Goal: Information Seeking & Learning: Learn about a topic

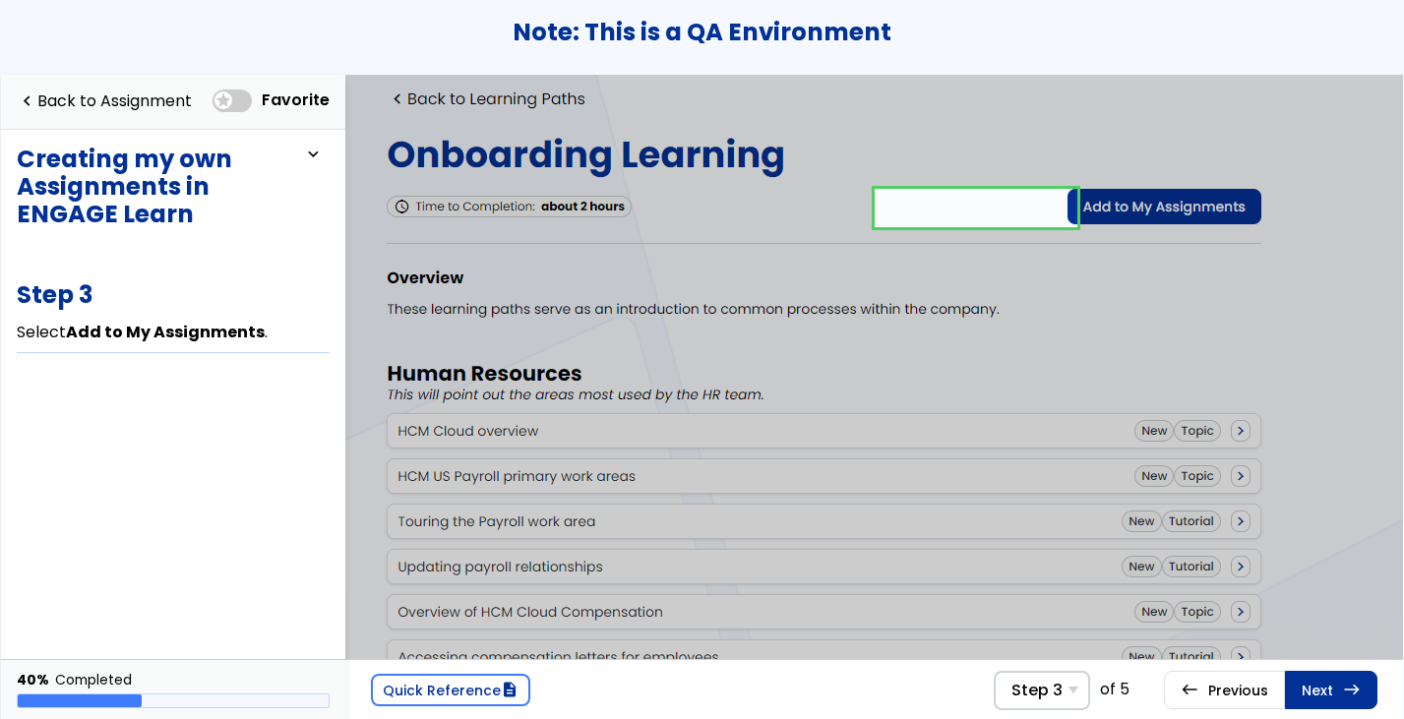
scroll to position [0, 189]
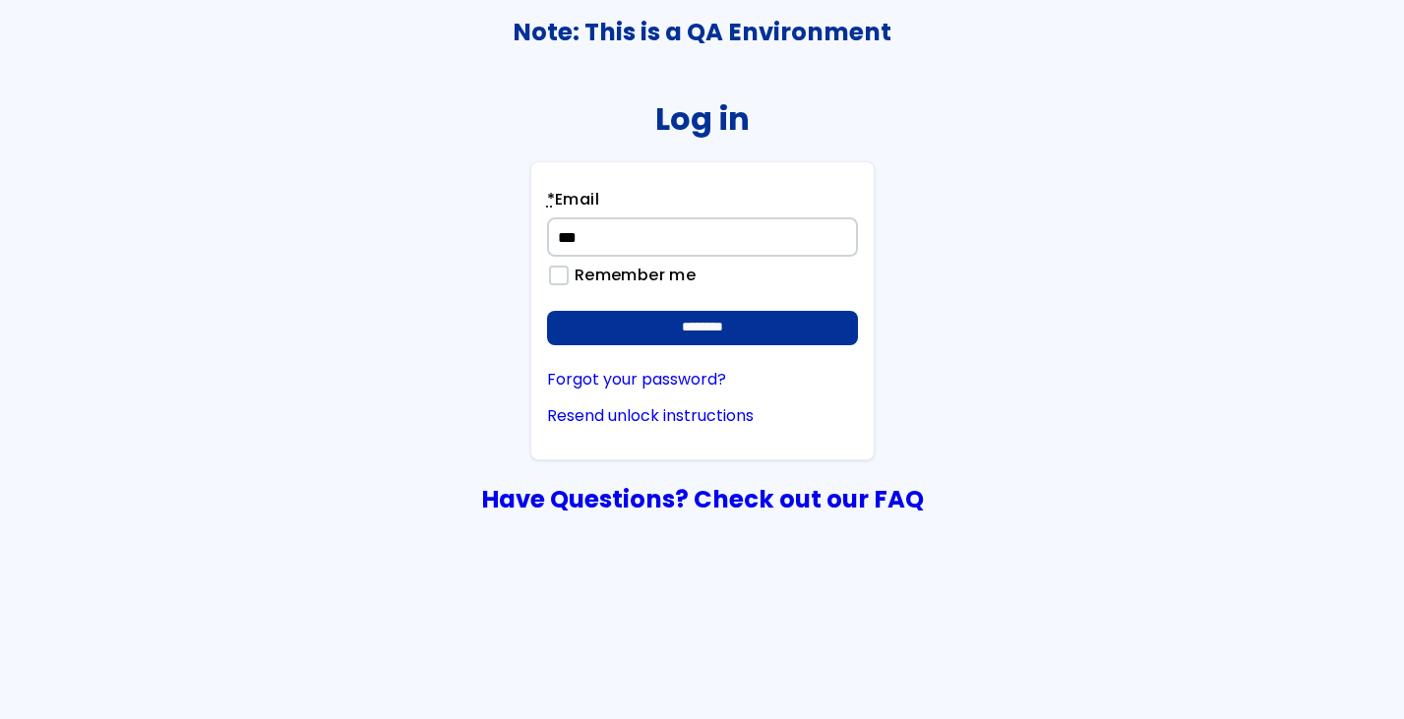
type input "**********"
click at [547, 311] on input "********" at bounding box center [702, 328] width 311 height 35
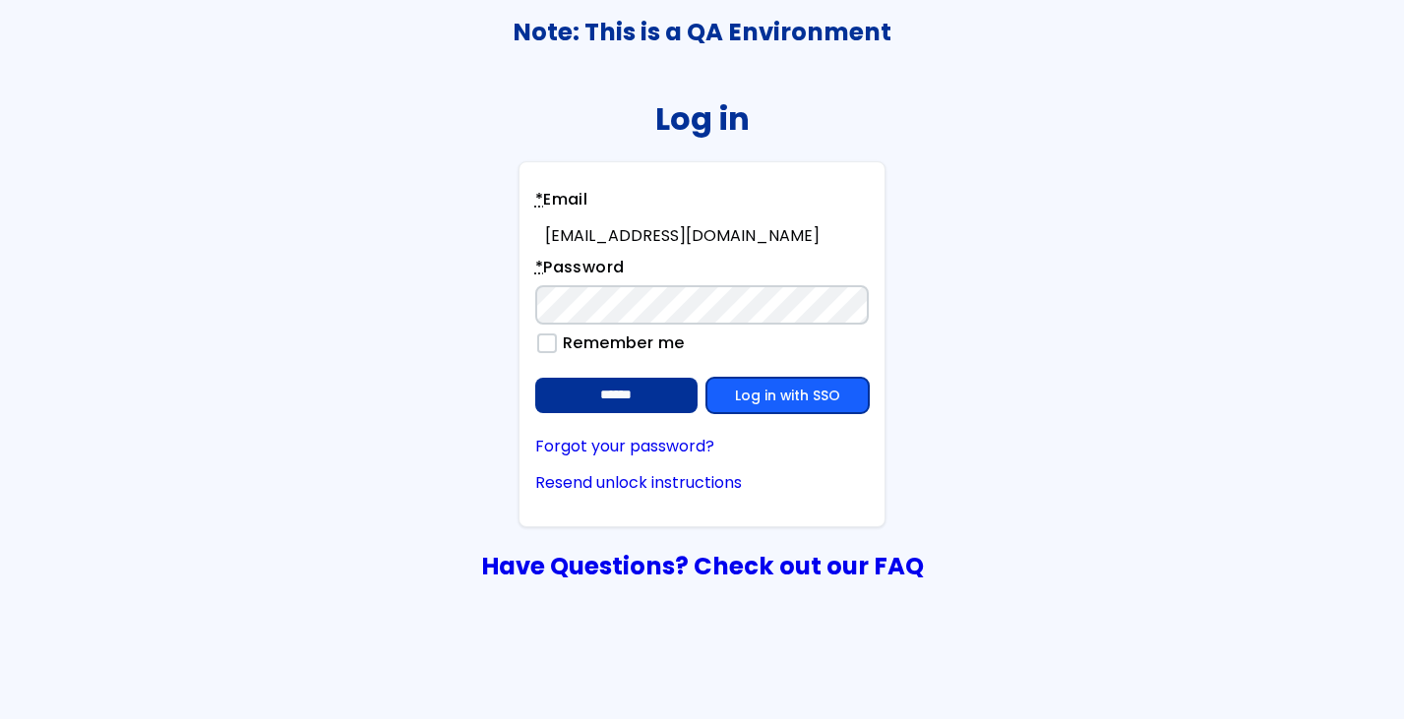
click at [833, 394] on link "Log in with SSO" at bounding box center [787, 395] width 162 height 35
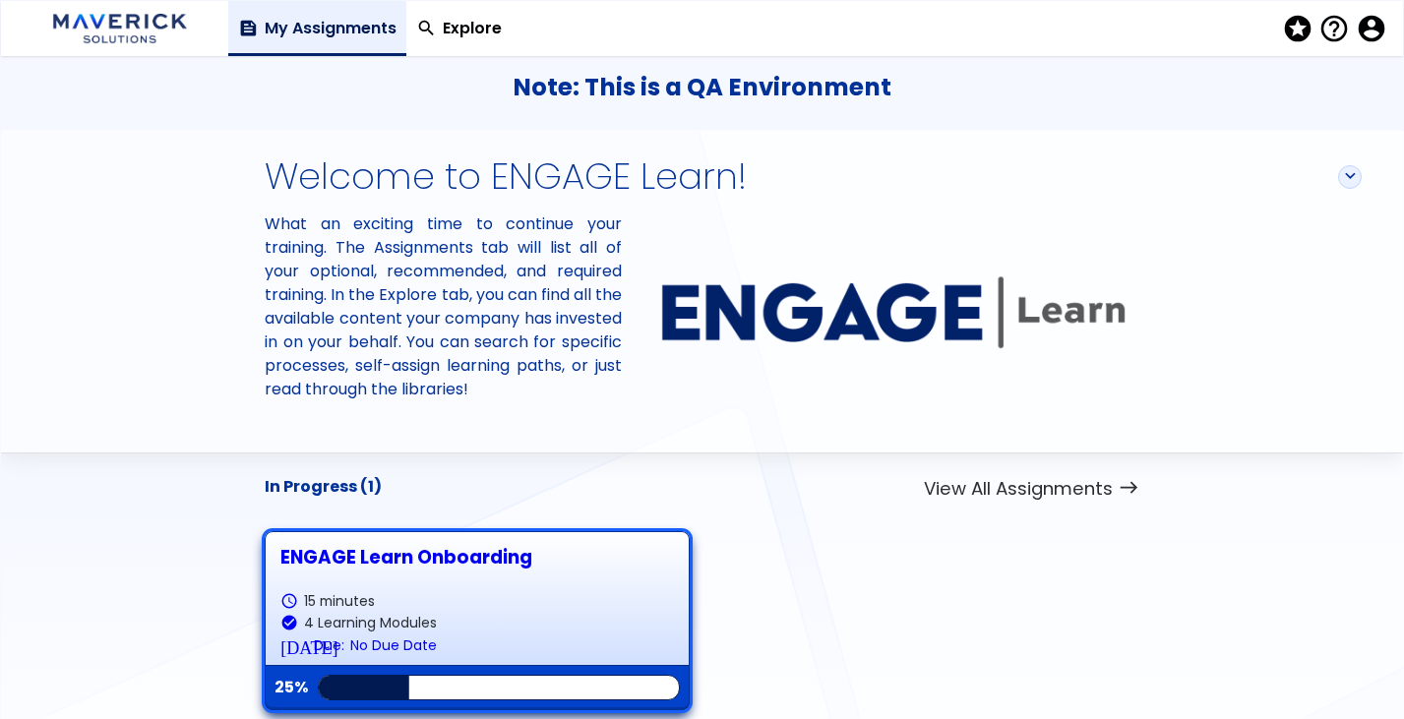
click at [386, 568] on div "ENGAGE Learn Onboarding" at bounding box center [476, 557] width 392 height 21
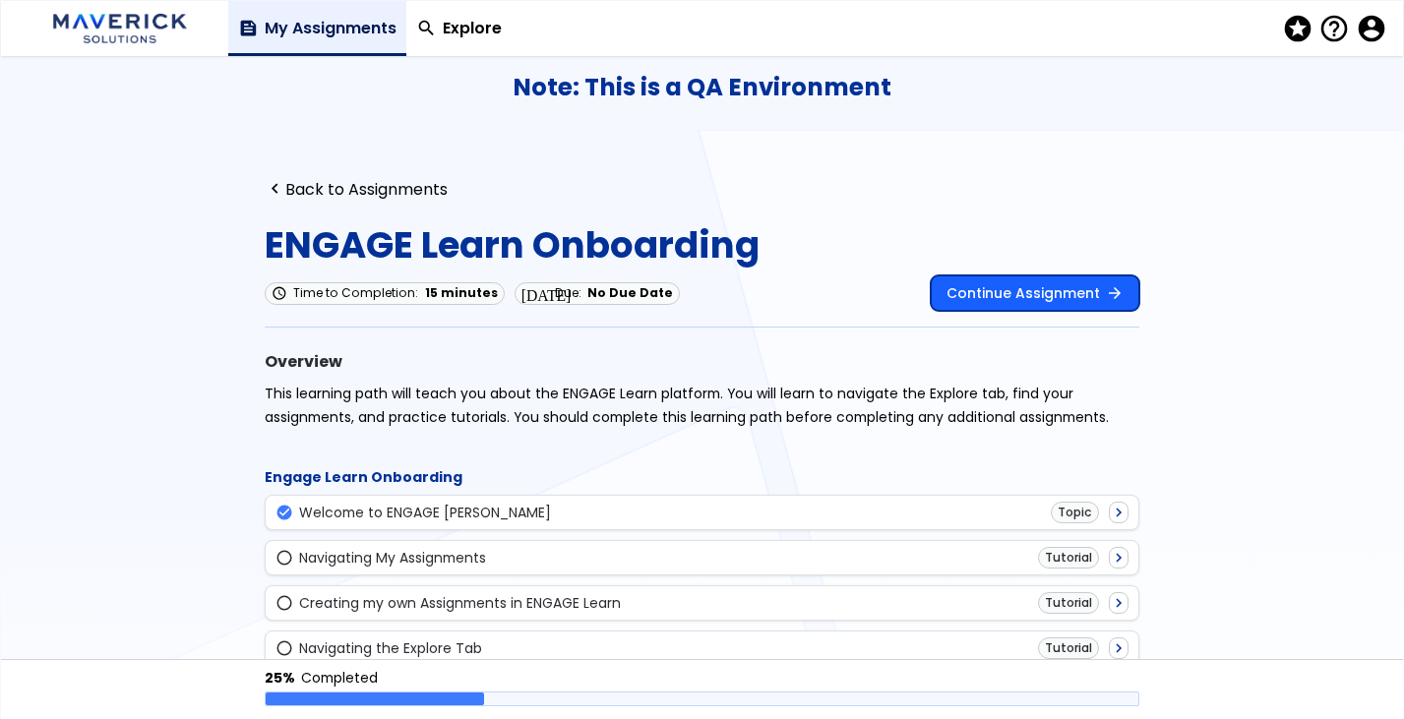
click at [992, 306] on link "Continue Assignment arrow_forward" at bounding box center [1035, 292] width 209 height 35
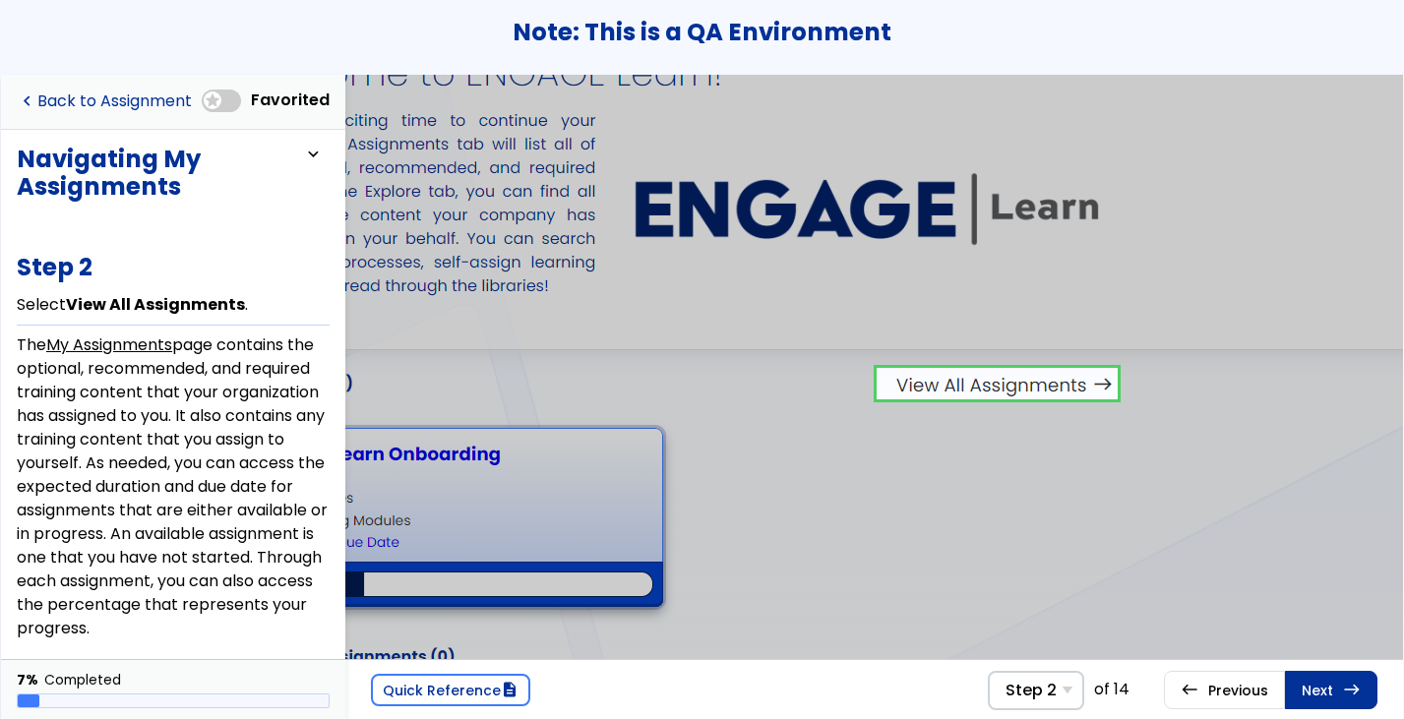
scroll to position [103, 619]
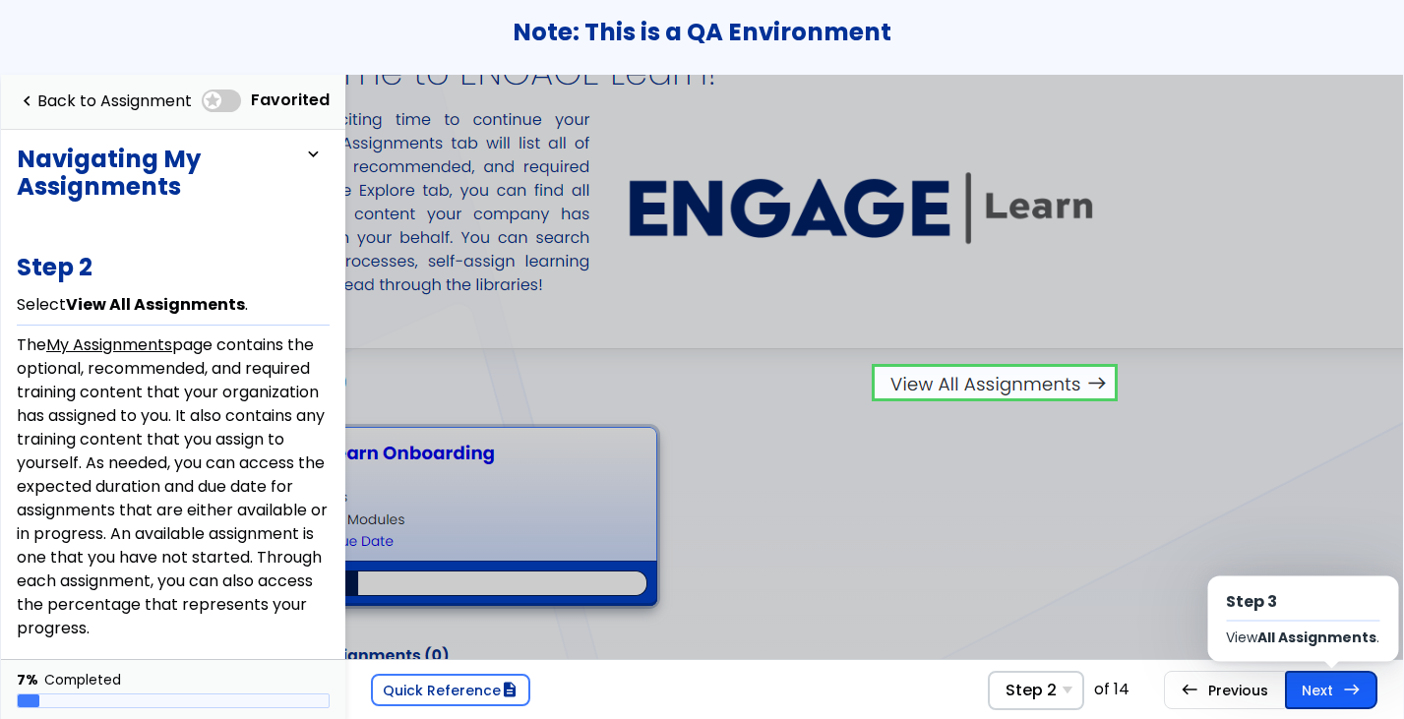
click at [1320, 687] on link "Next east Step 3 View All Assignments ." at bounding box center [1331, 689] width 92 height 37
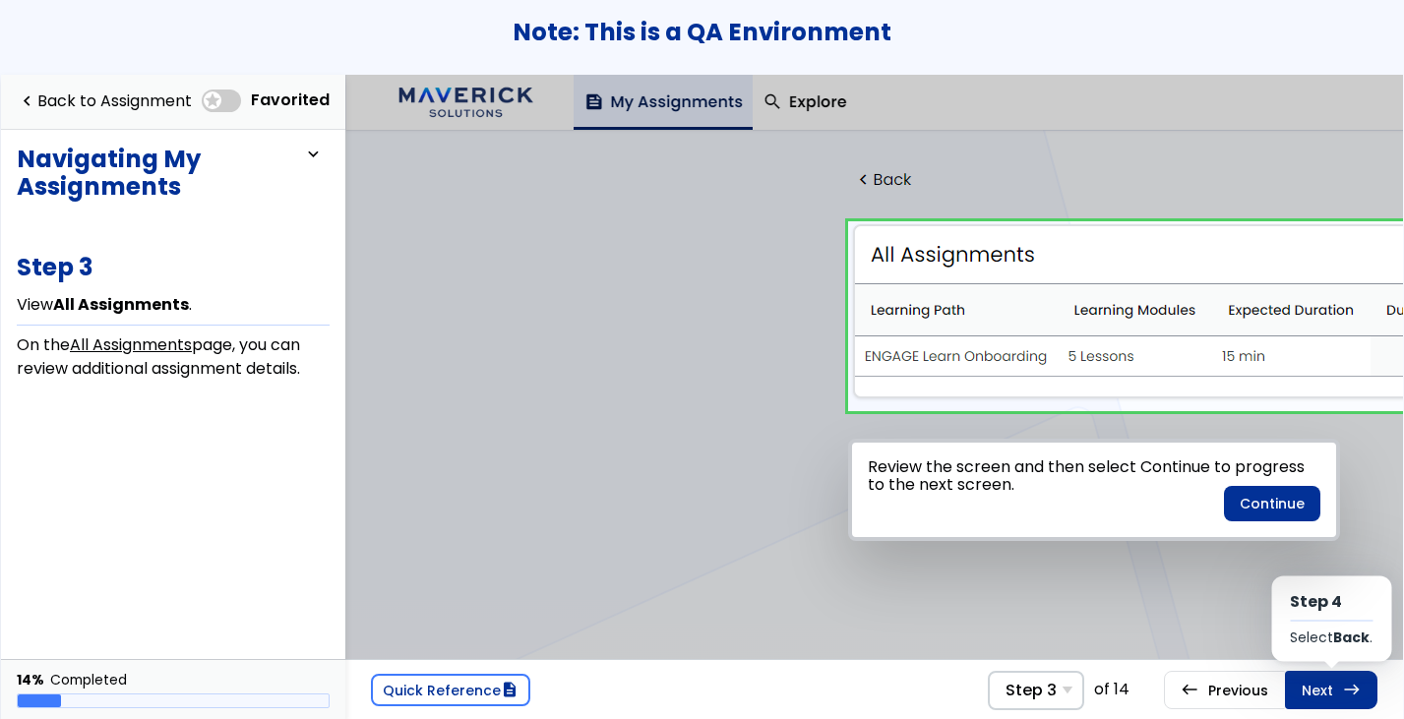
click at [1320, 687] on link "Next east Step 4 Select Back ." at bounding box center [1331, 689] width 92 height 37
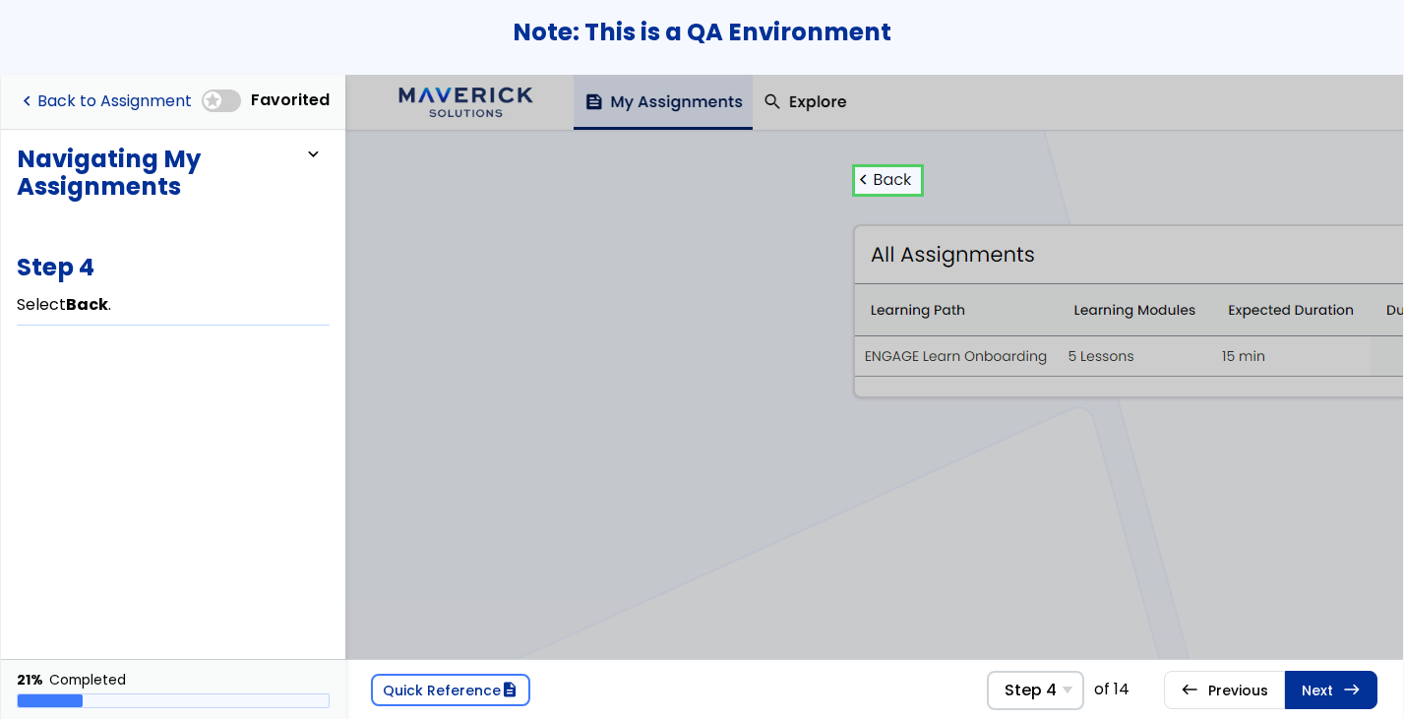
click at [79, 95] on link "navigate_before Back to Assignment" at bounding box center [104, 102] width 175 height 40
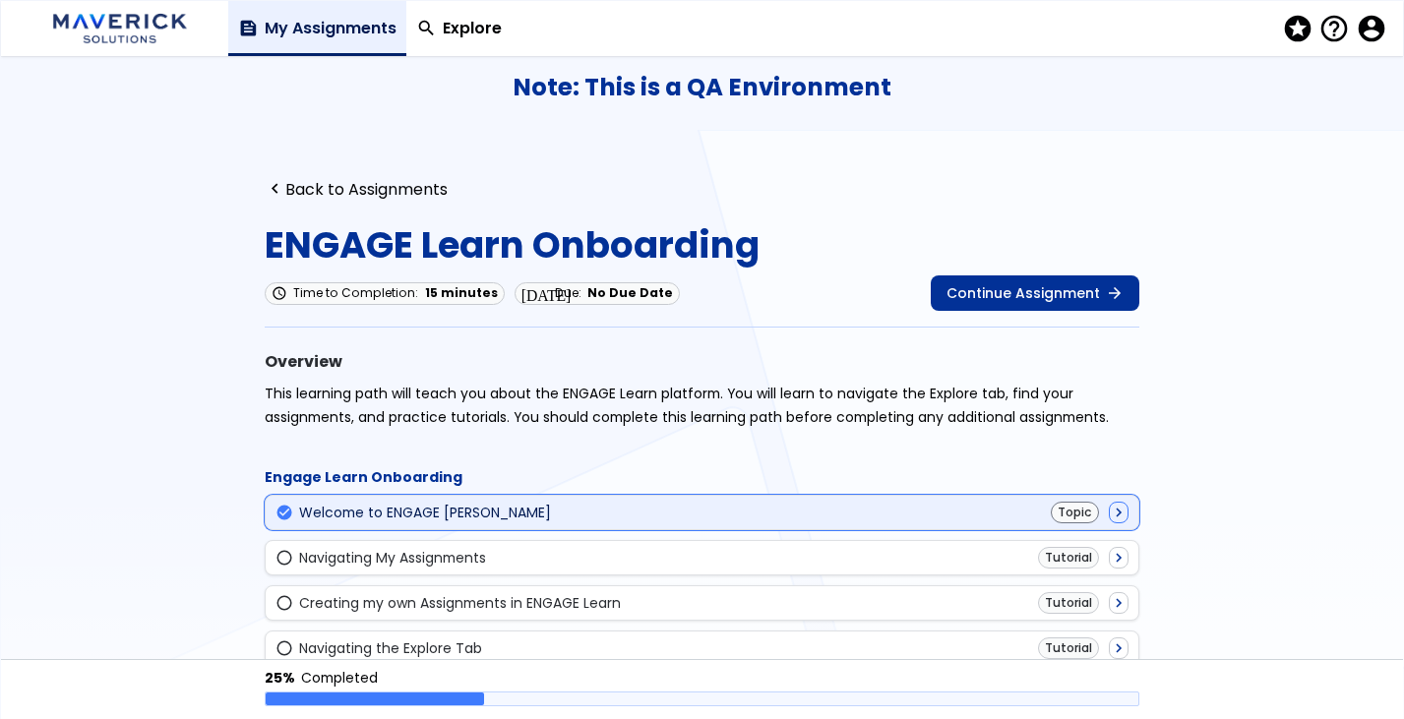
click at [316, 521] on div "check_circle Welcome to ENGAGE Learn Topic navigate_next" at bounding box center [701, 513] width 853 height 22
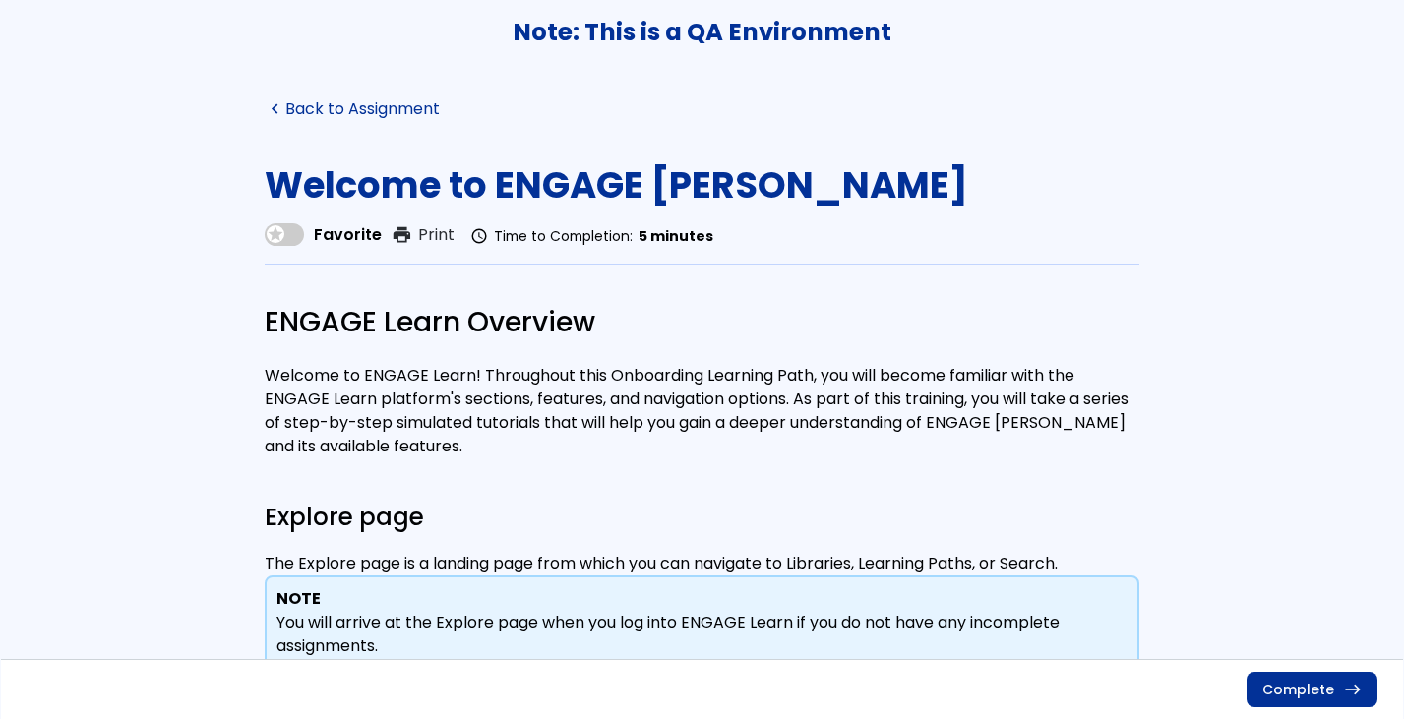
click at [355, 105] on link "navigate_before Back to Assignment" at bounding box center [352, 109] width 175 height 19
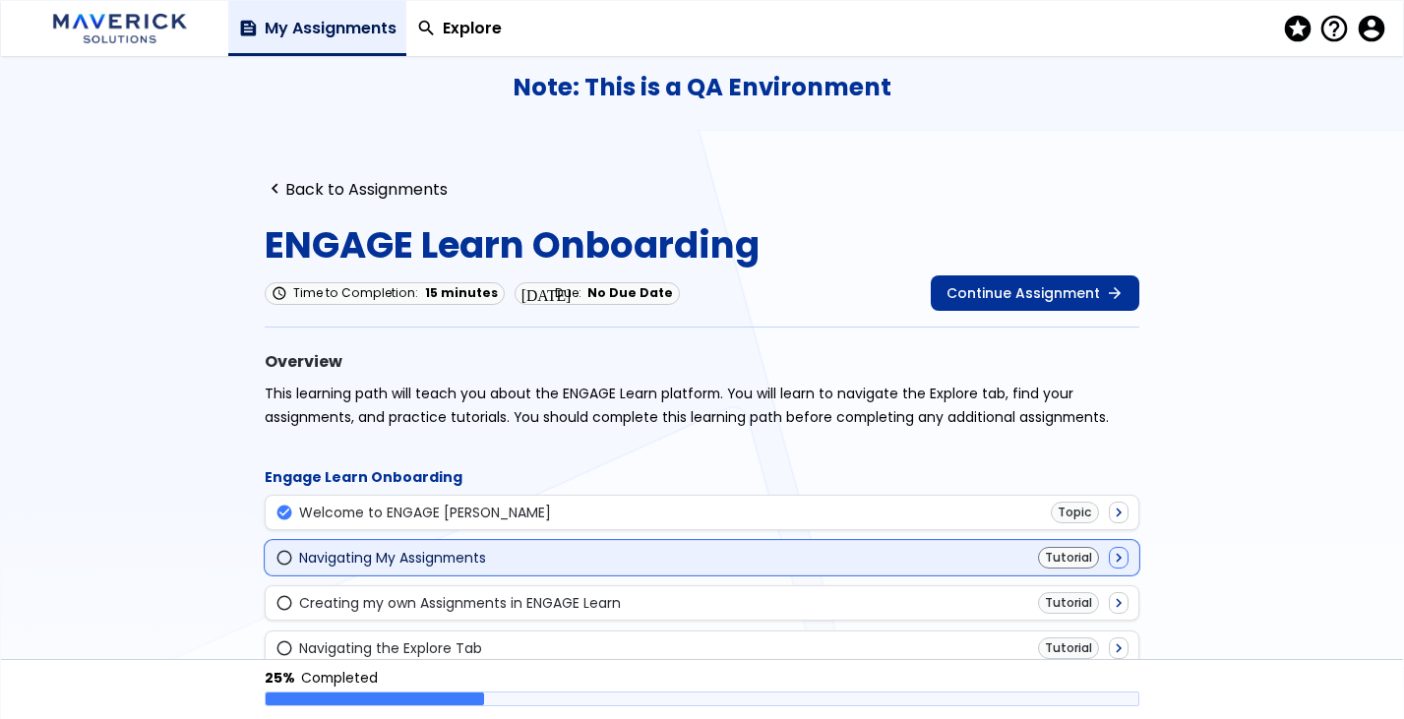
click at [628, 553] on div "radio_button_unchecked Navigating My Assignments Tutorial navigate_next" at bounding box center [701, 558] width 853 height 22
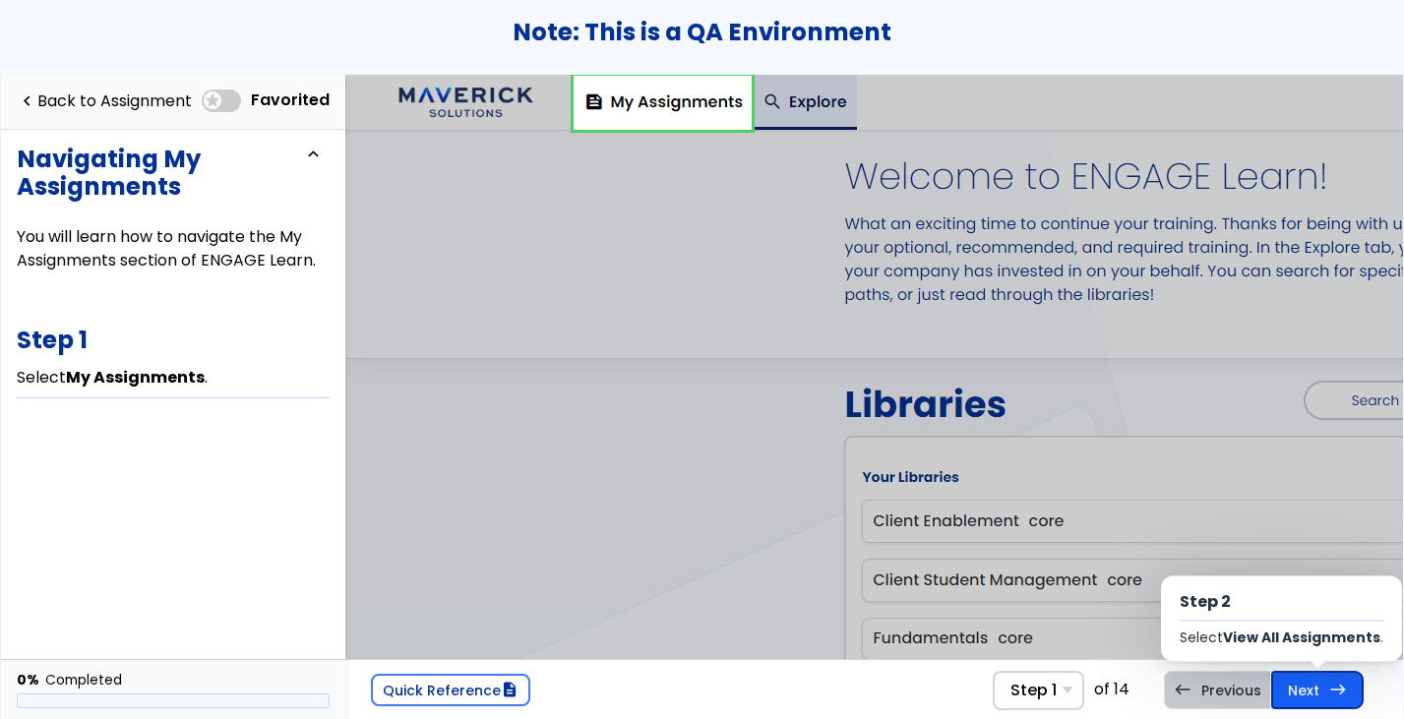
click at [1324, 679] on link "Next east Step 2 Select View All Assignments ." at bounding box center [1317, 689] width 92 height 37
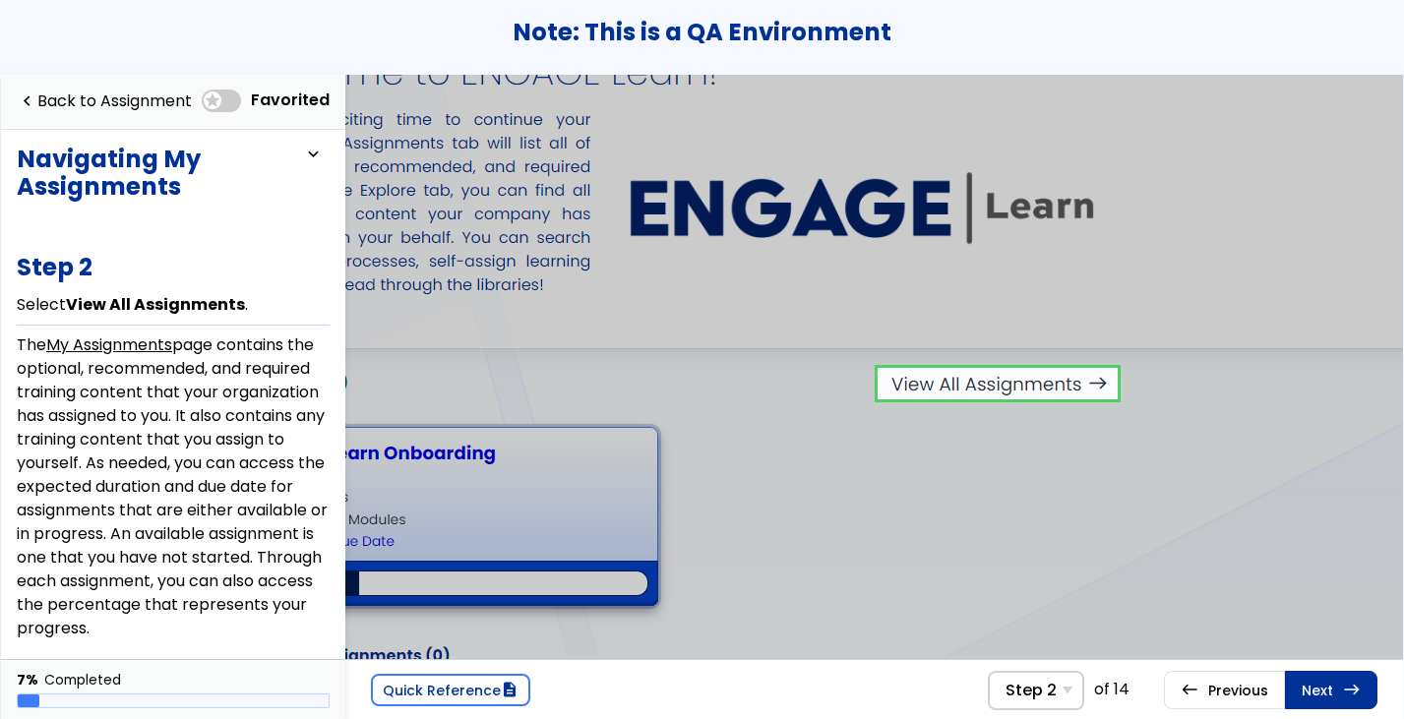
scroll to position [103, 619]
click at [1029, 371] on link at bounding box center [994, 382] width 240 height 39
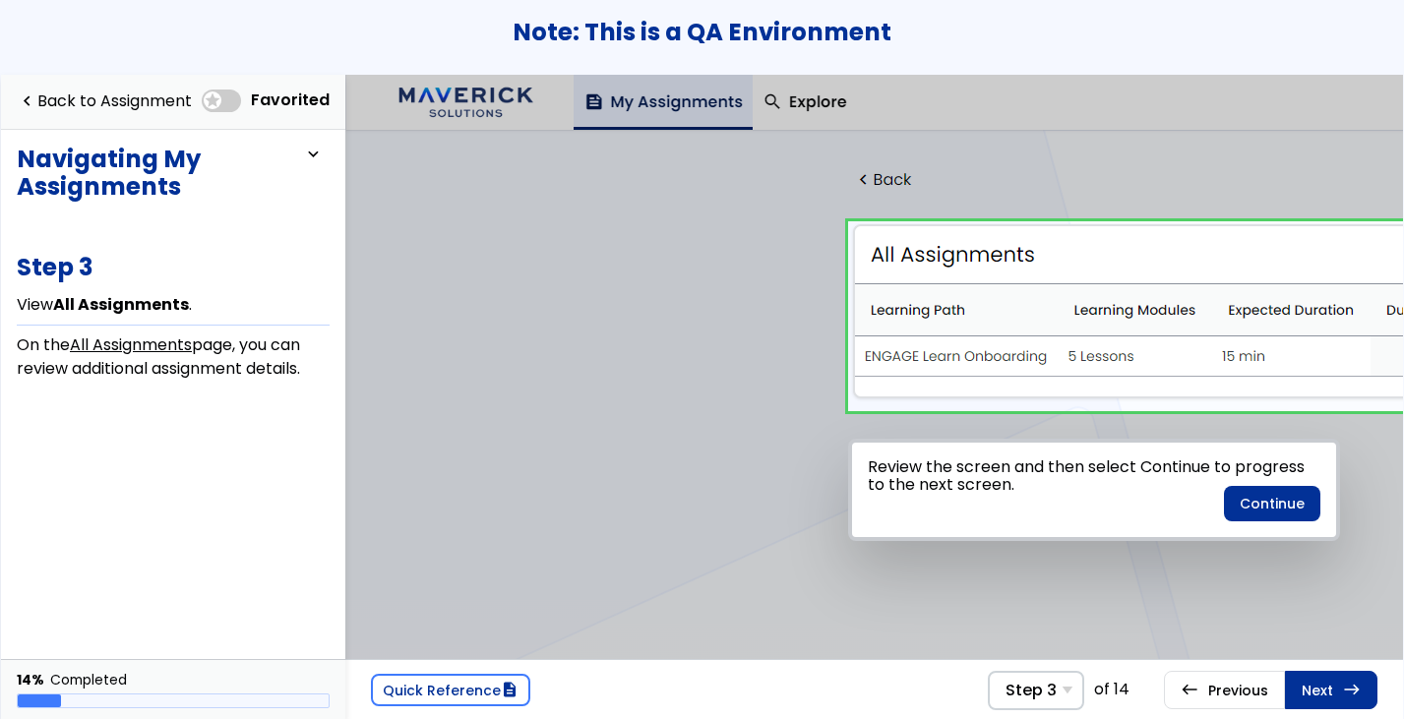
click at [984, 299] on div at bounding box center [1094, 489] width 689 height 393
click at [1033, 686] on span "Step 3" at bounding box center [1030, 690] width 51 height 19
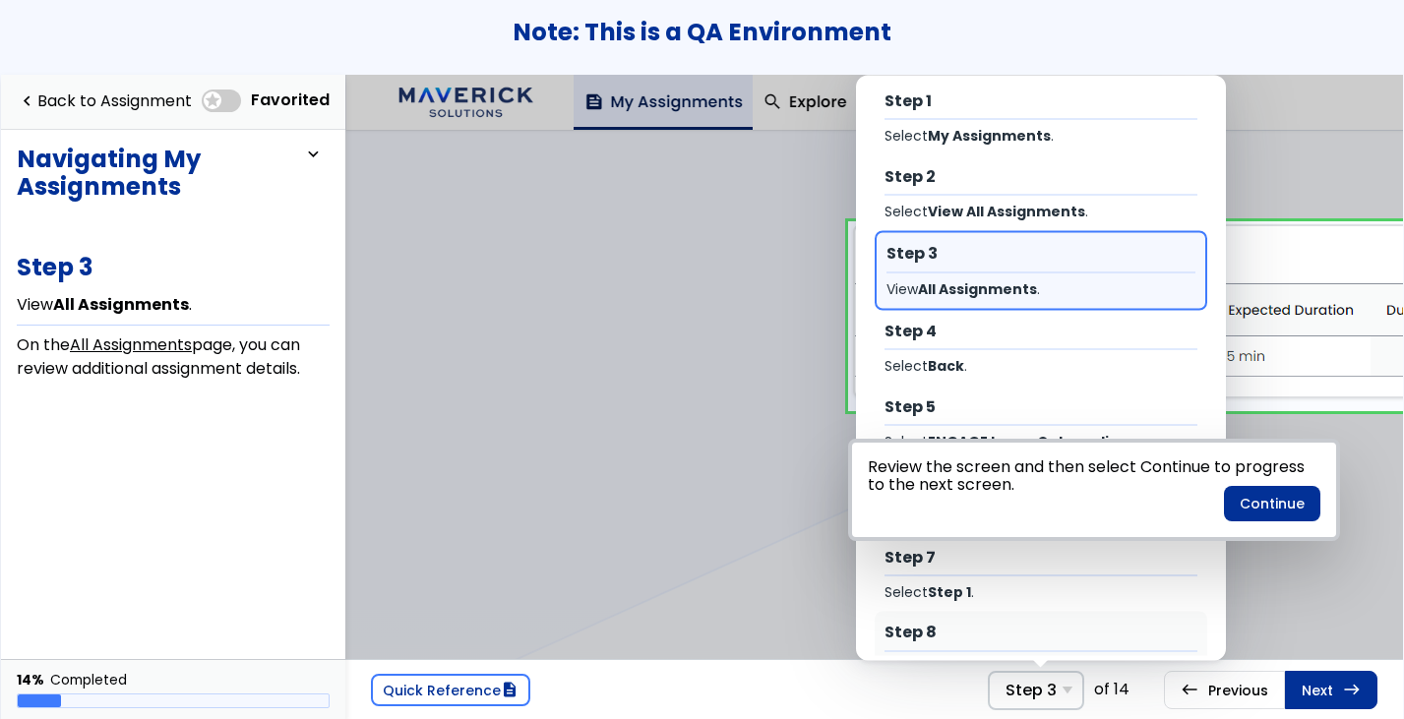
scroll to position [34, 0]
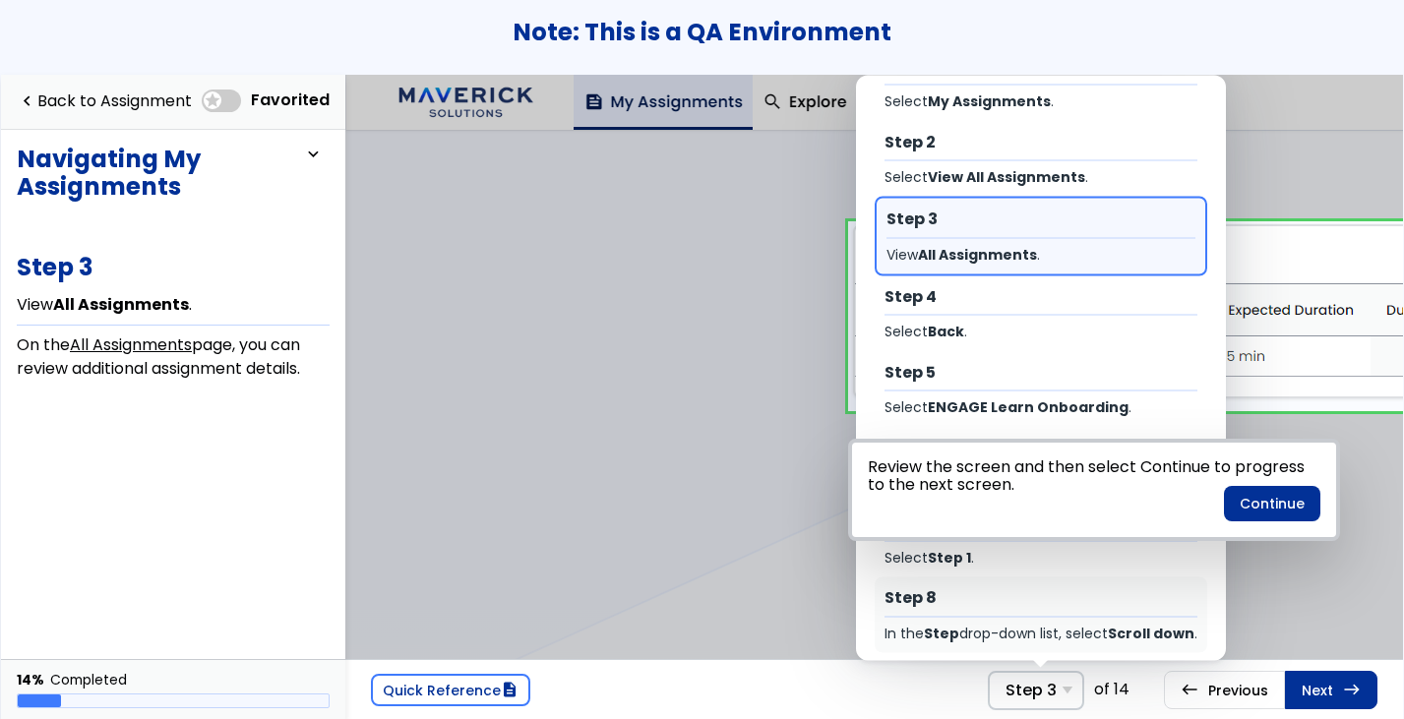
click at [980, 621] on div "Step 8 In the Step drop-down list, select Scroll down ." at bounding box center [1040, 615] width 332 height 76
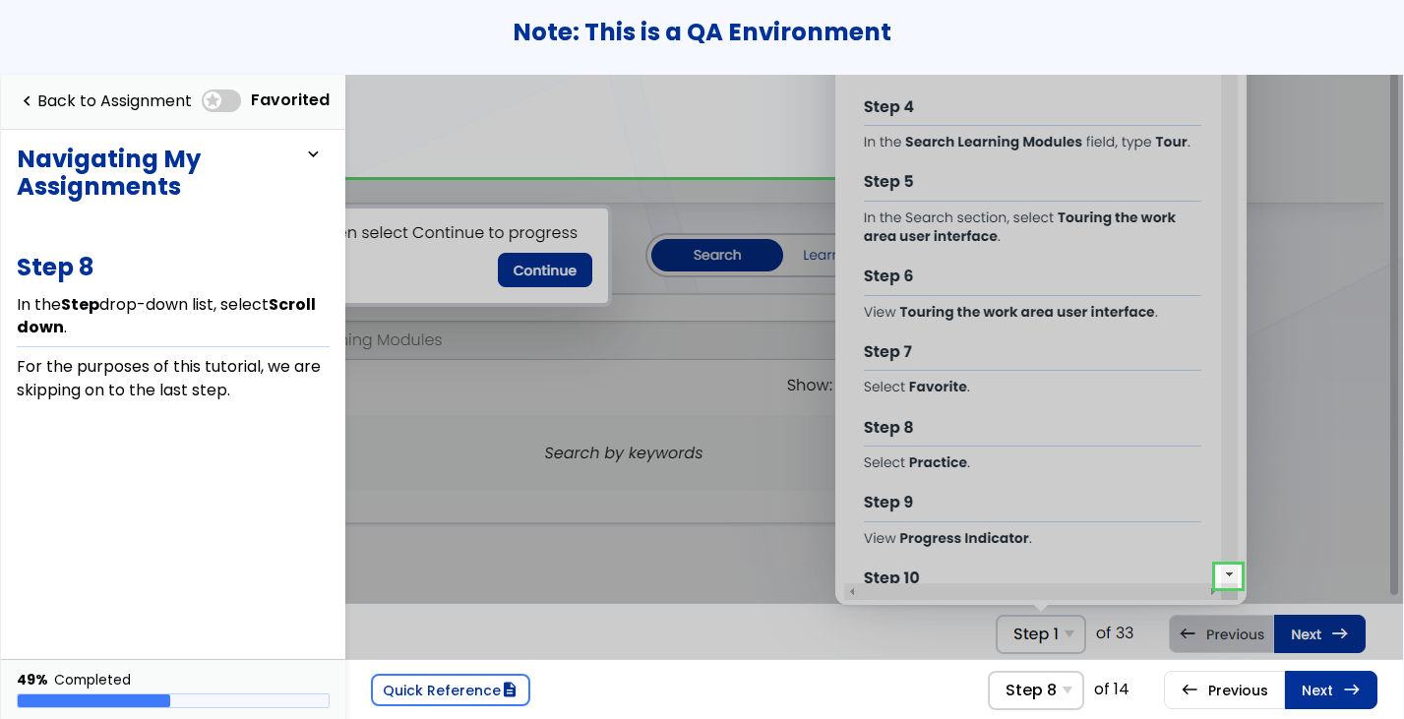
scroll to position [340, 830]
click at [1229, 571] on link at bounding box center [1227, 576] width 39 height 39
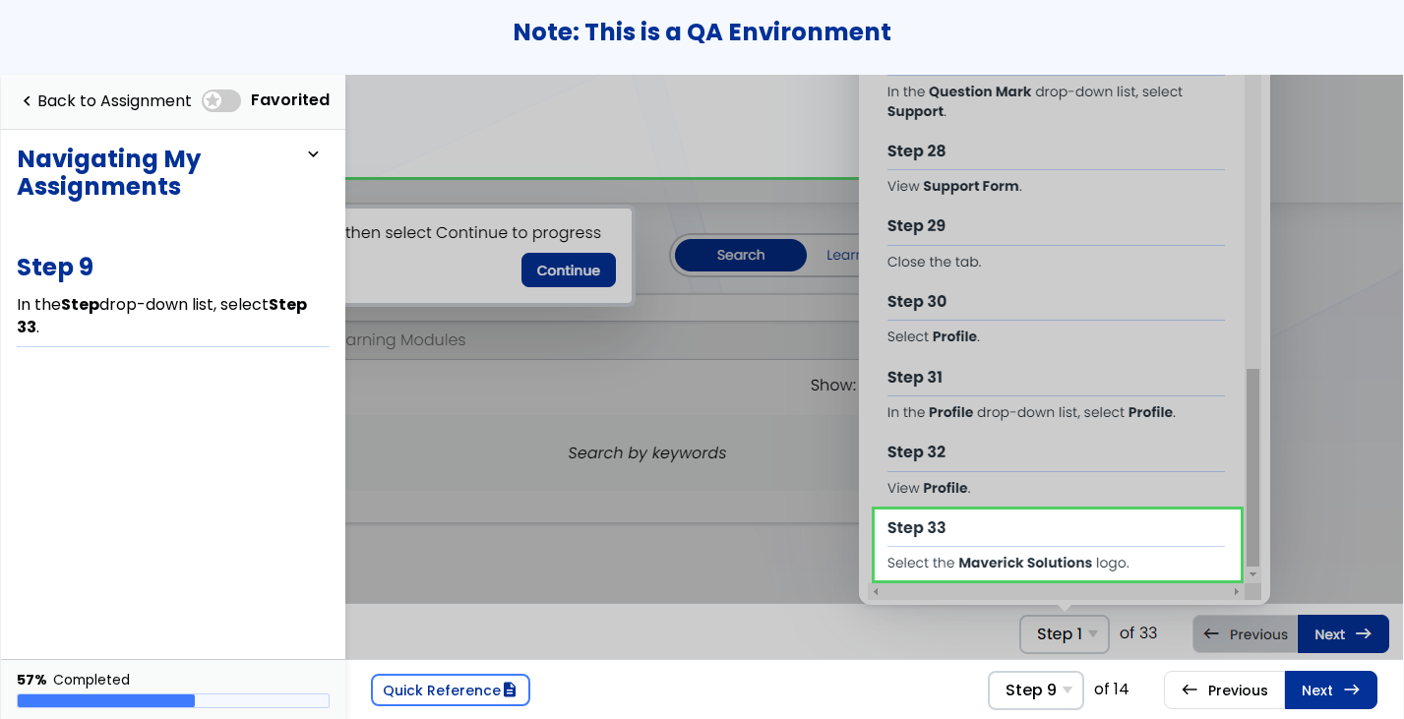
scroll to position [340, 805]
click at [1229, 571] on link at bounding box center [1057, 545] width 366 height 71
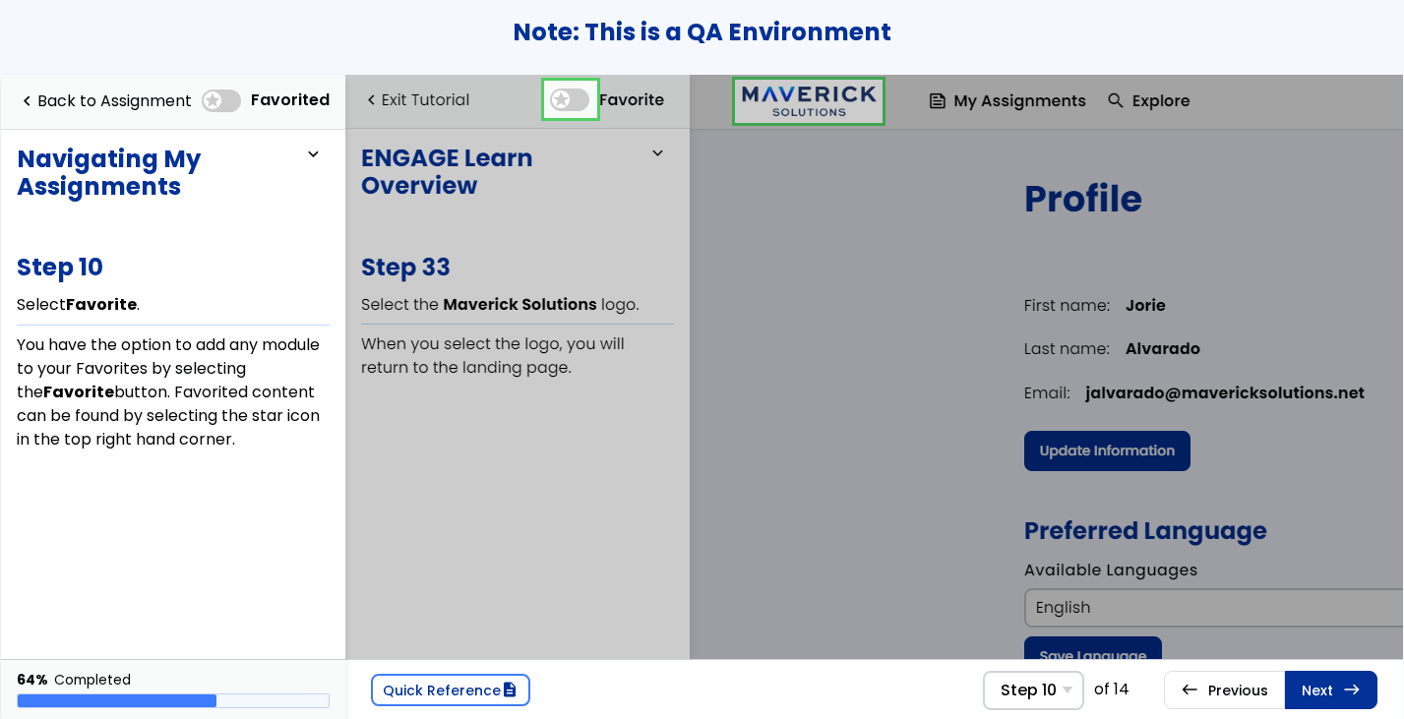
click at [570, 99] on link at bounding box center [570, 99] width 52 height 39
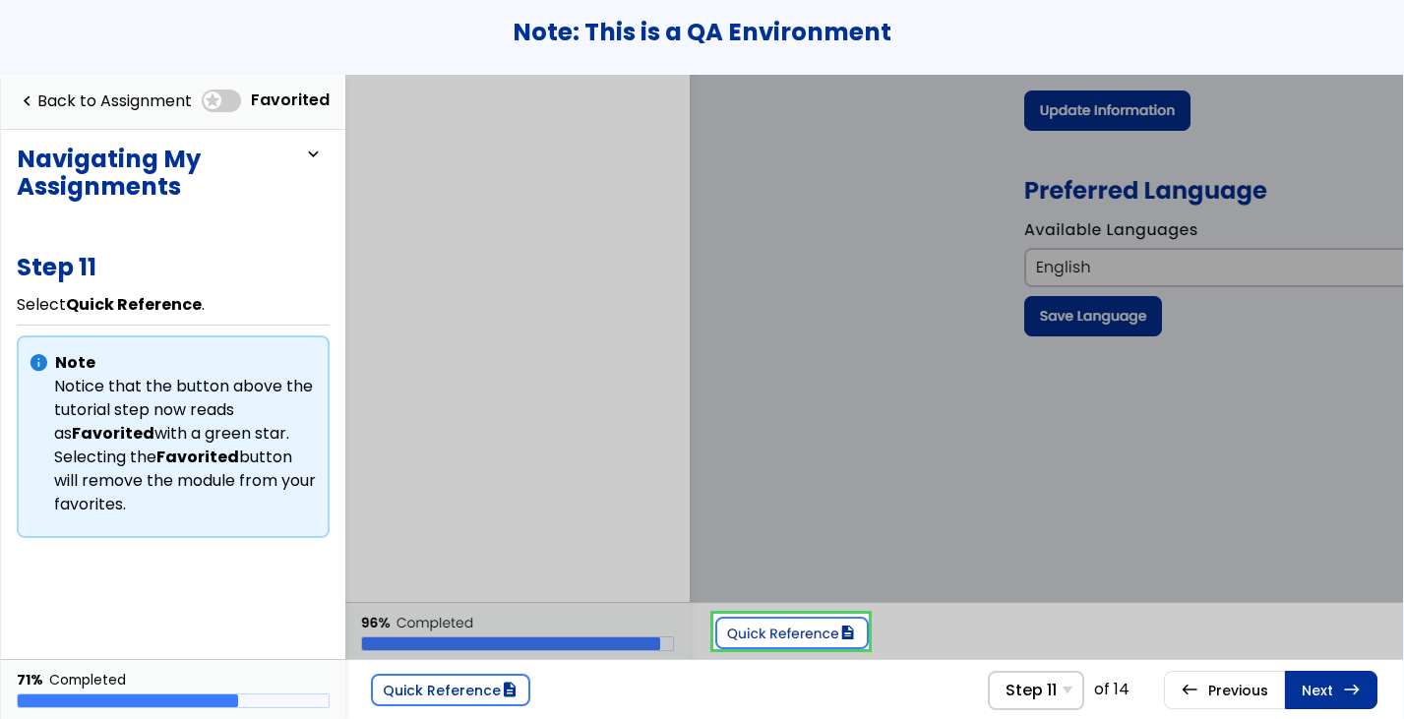
scroll to position [342, 0]
click at [765, 633] on link at bounding box center [790, 631] width 155 height 39
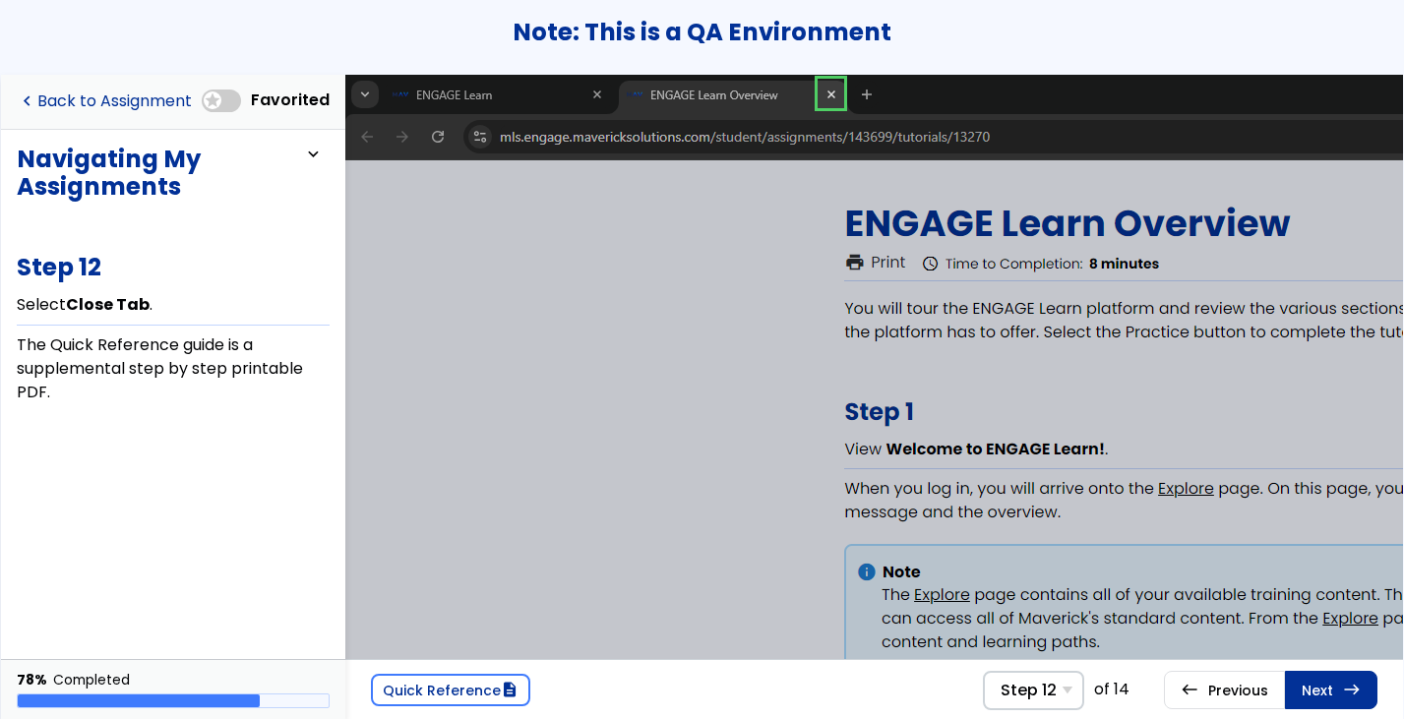
click at [88, 98] on link "navigate_before Back to Assignment" at bounding box center [104, 102] width 175 height 40
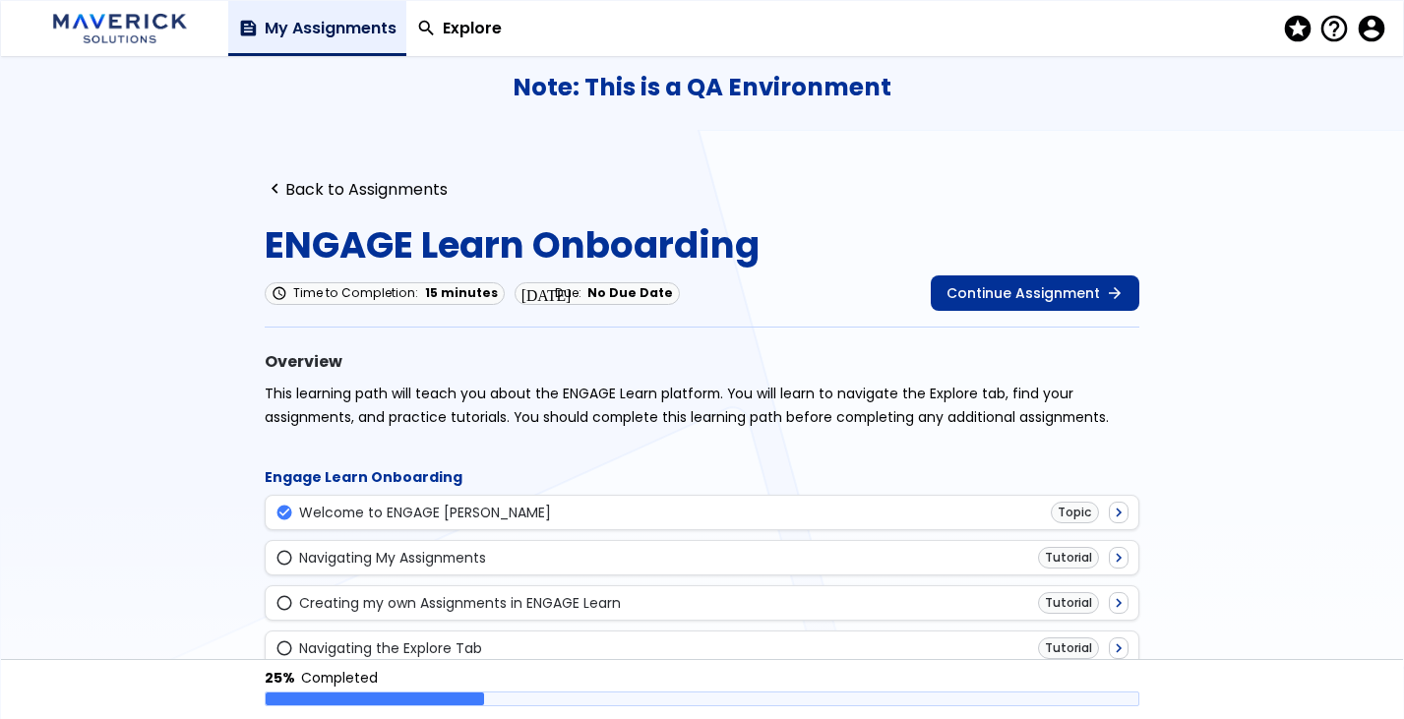
click at [128, 21] on img at bounding box center [120, 28] width 148 height 43
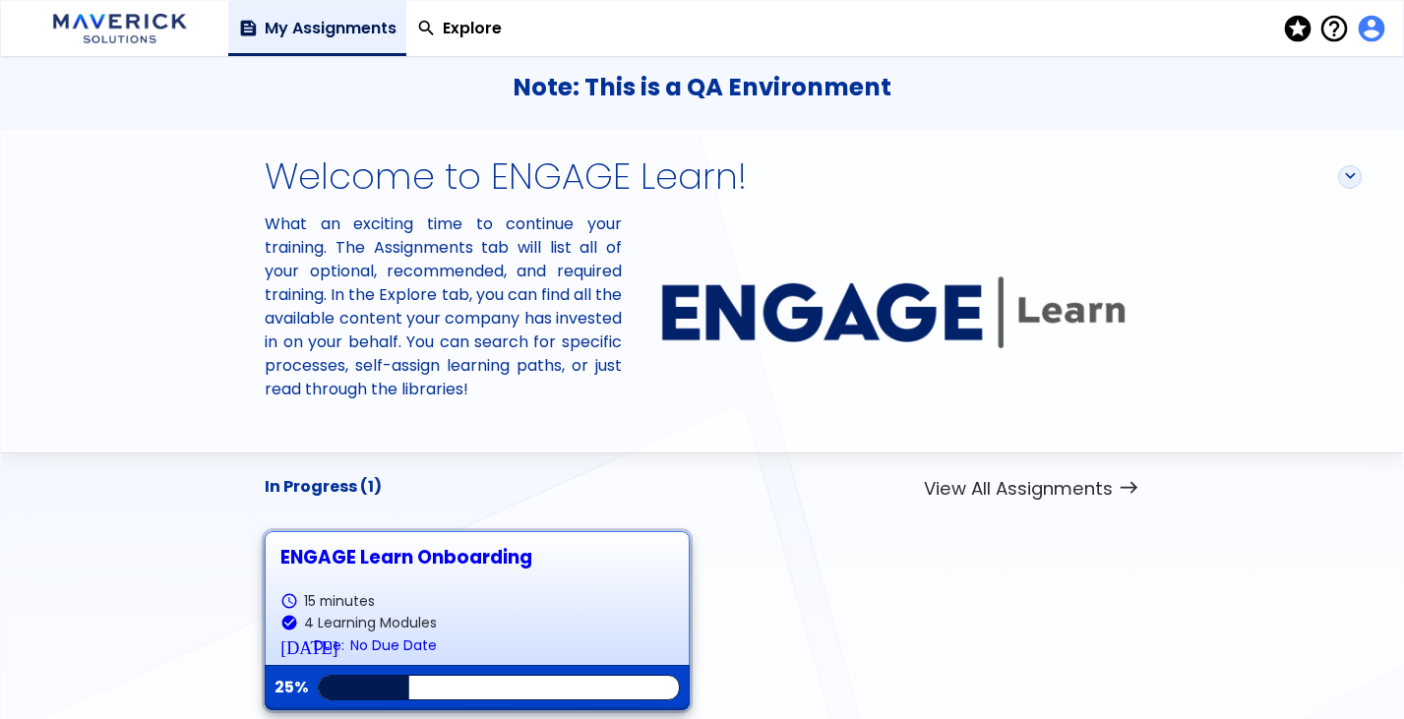
click at [1379, 27] on span "account_circle" at bounding box center [1370, 29] width 28 height 29
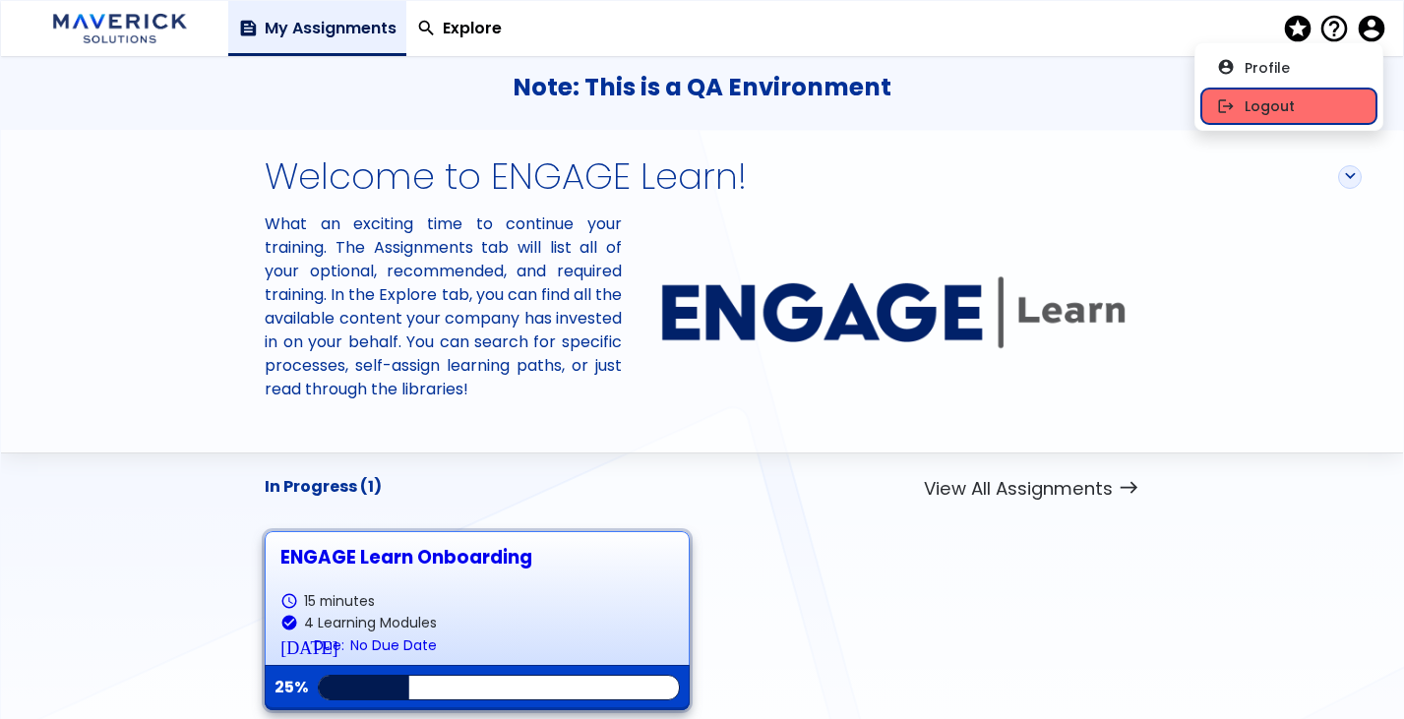
click at [1291, 106] on button "logout Logout" at bounding box center [1288, 106] width 175 height 35
